Goal: Check status

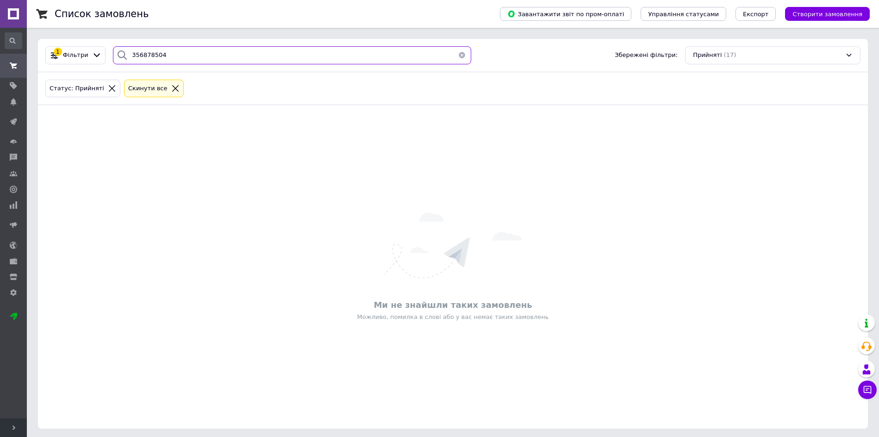
click at [192, 58] on input "356878504" at bounding box center [292, 55] width 358 height 18
drag, startPoint x: 192, startPoint y: 58, endPoint x: 119, endPoint y: 54, distance: 72.3
click at [119, 54] on div "356878504" at bounding box center [292, 55] width 358 height 18
paste input "94032"
type input "356894032"
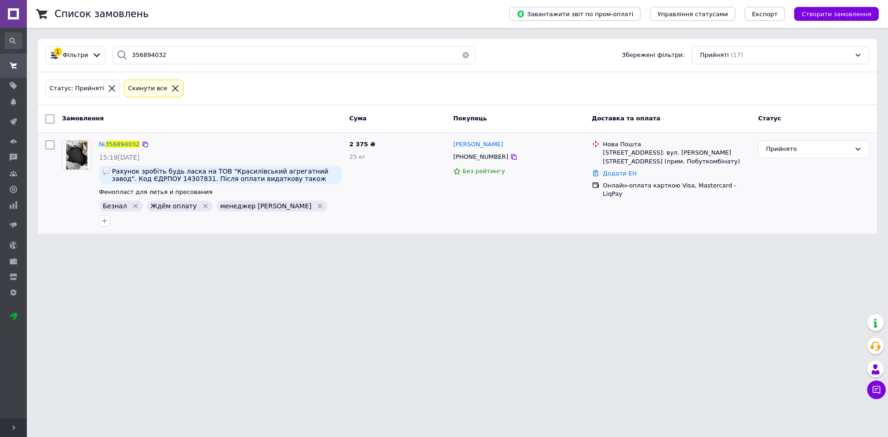
click at [120, 149] on div "№ 356894032" at bounding box center [119, 144] width 43 height 11
click at [121, 146] on span "356894032" at bounding box center [123, 144] width 34 height 7
